Goal: Information Seeking & Learning: Compare options

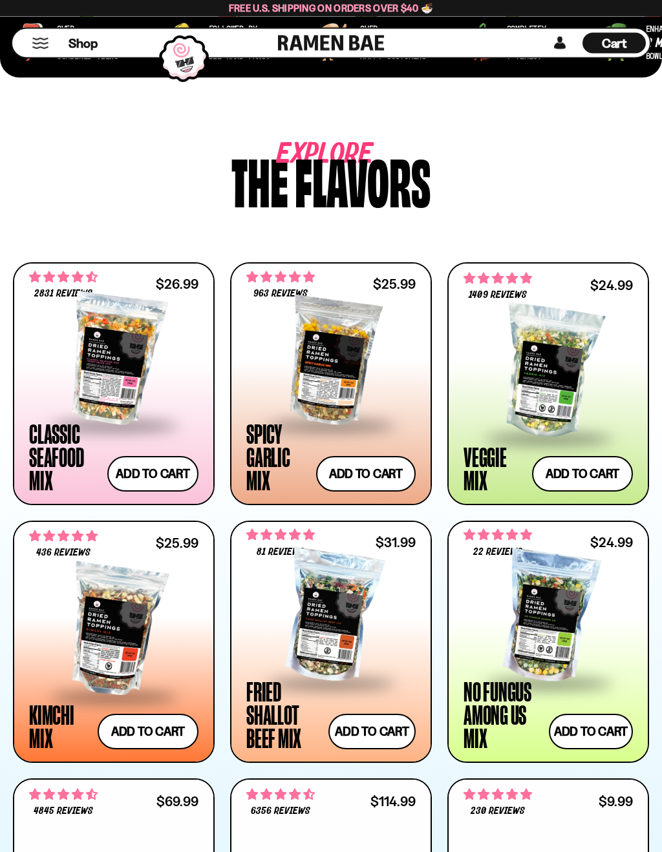
scroll to position [549, 0]
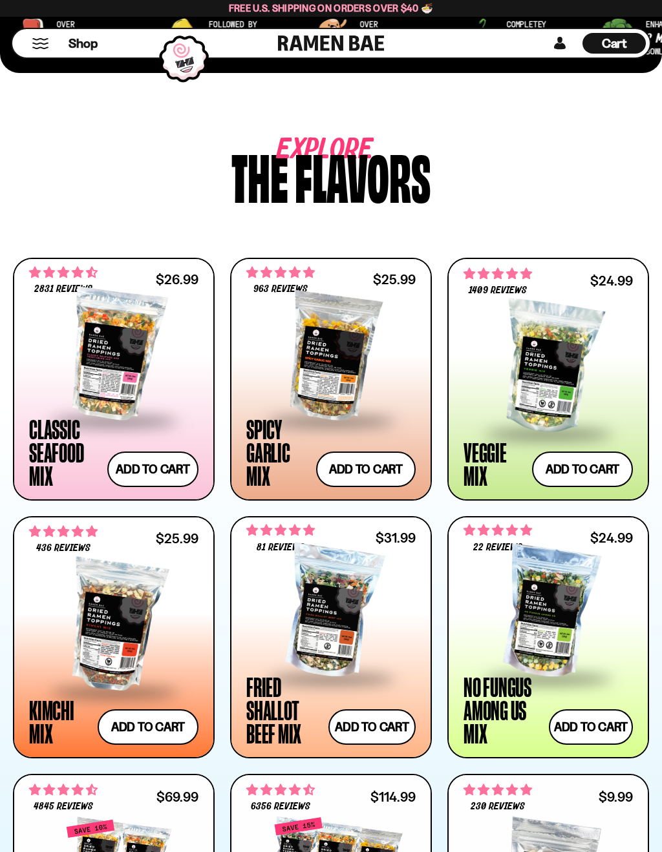
click at [308, 397] on div at bounding box center [330, 354] width 169 height 129
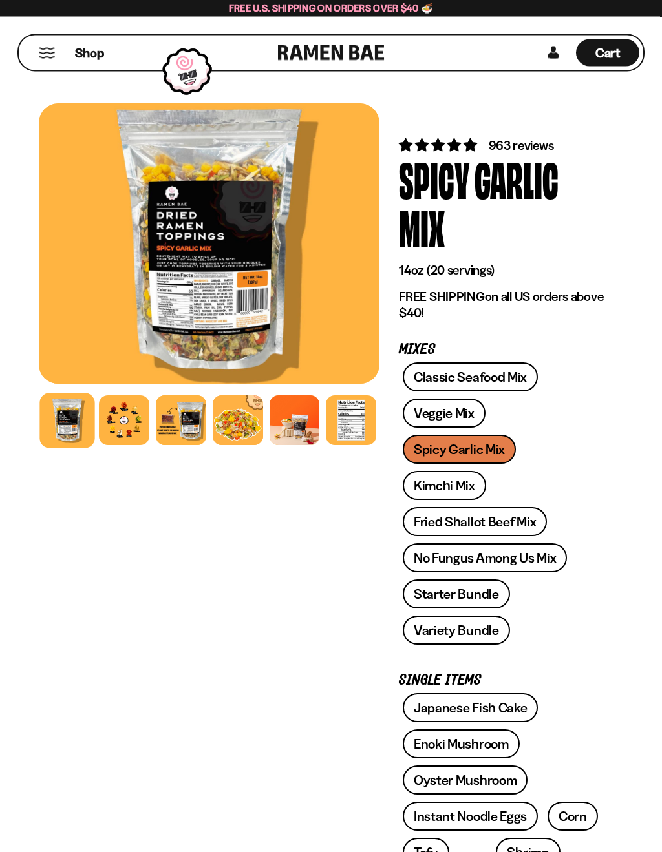
scroll to position [1, 0]
click at [454, 378] on link "Classic Seafood Mix" at bounding box center [469, 376] width 135 height 29
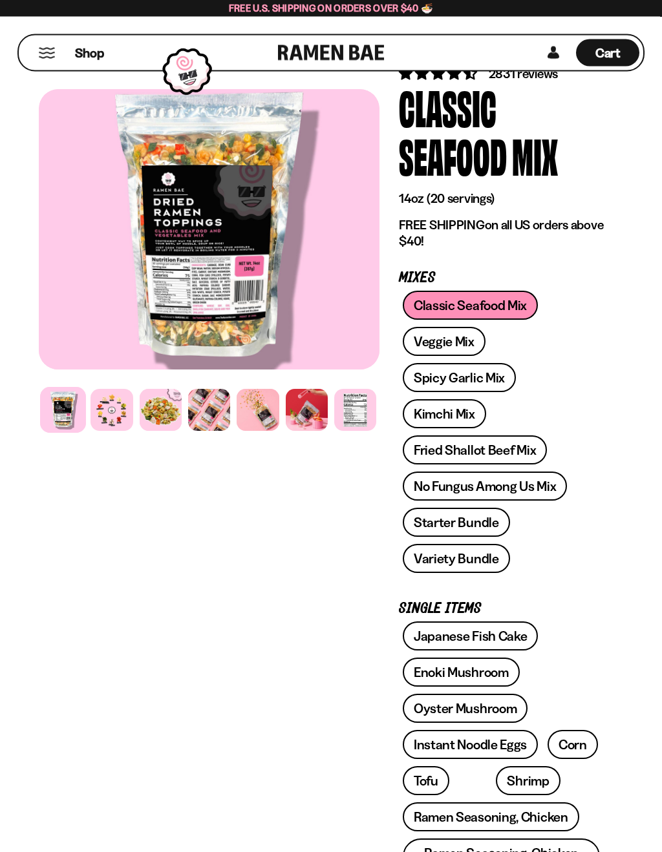
scroll to position [72, 0]
click at [432, 490] on link "No Fungus Among Us Mix" at bounding box center [484, 486] width 164 height 29
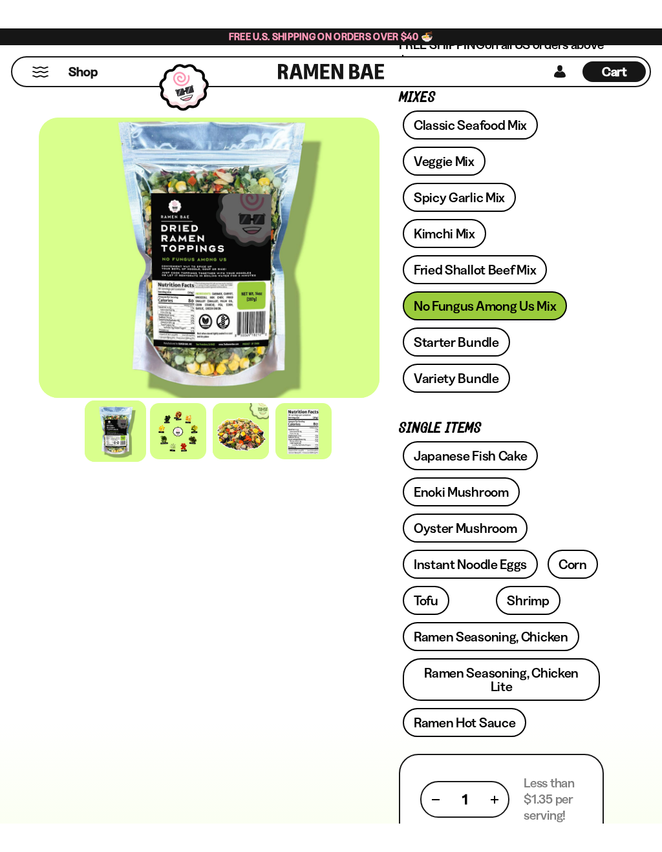
scroll to position [319, 0]
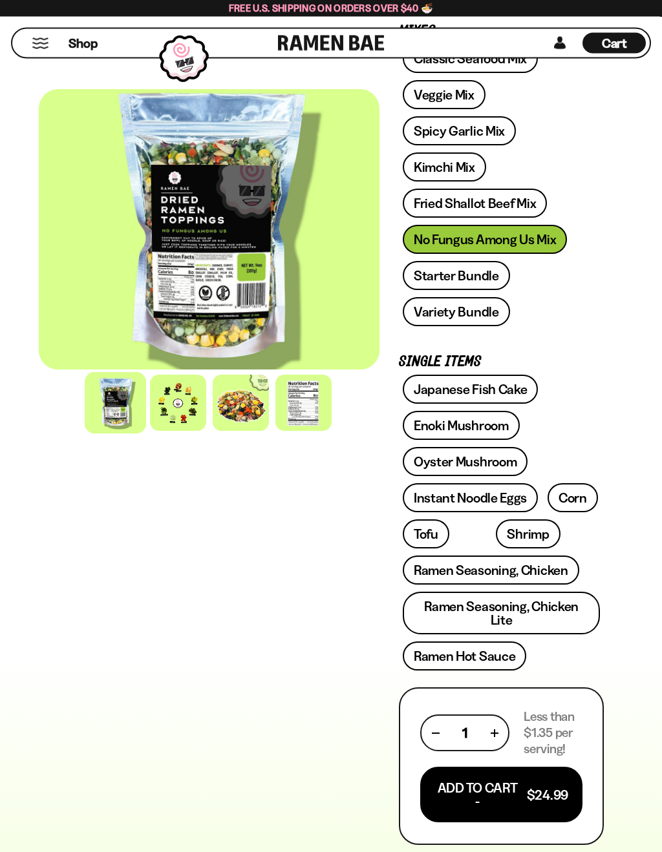
click at [436, 282] on link "Starter Bundle" at bounding box center [455, 276] width 107 height 29
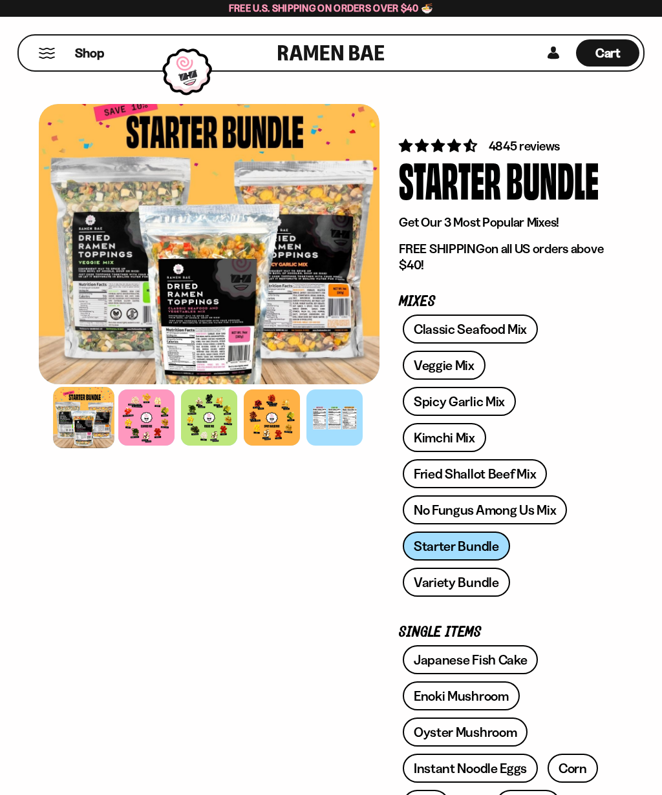
click at [425, 584] on link "Variety Bundle" at bounding box center [455, 582] width 107 height 29
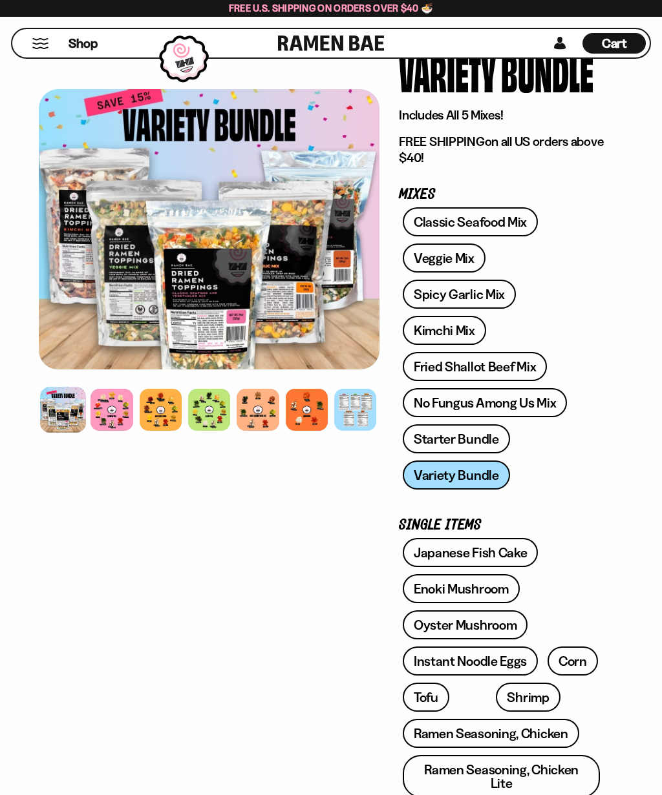
scroll to position [98, 0]
